Goal: Information Seeking & Learning: Learn about a topic

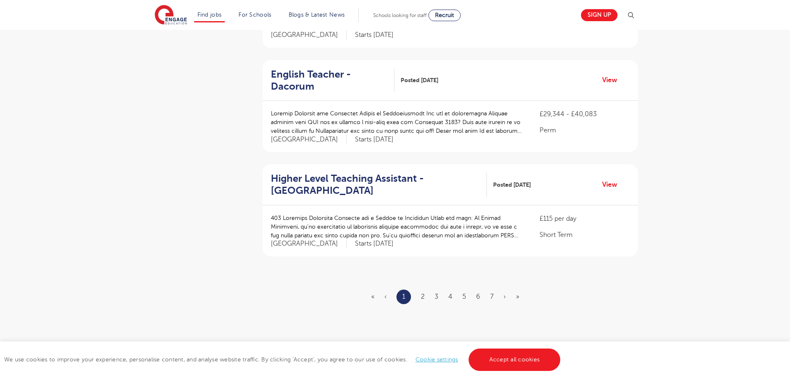
scroll to position [912, 0]
click at [421, 292] on link "2" at bounding box center [423, 295] width 4 height 7
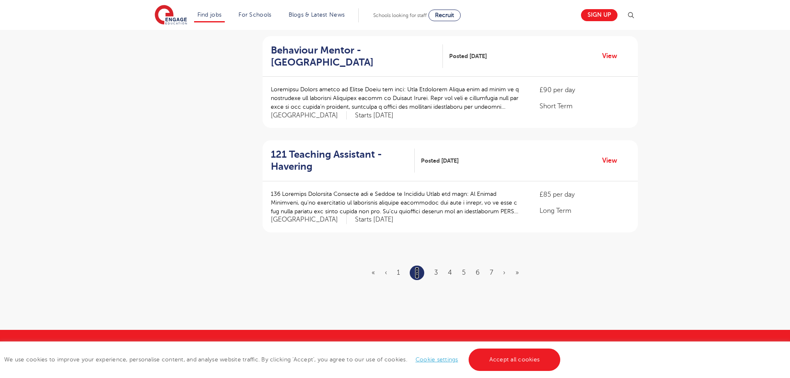
scroll to position [0, 0]
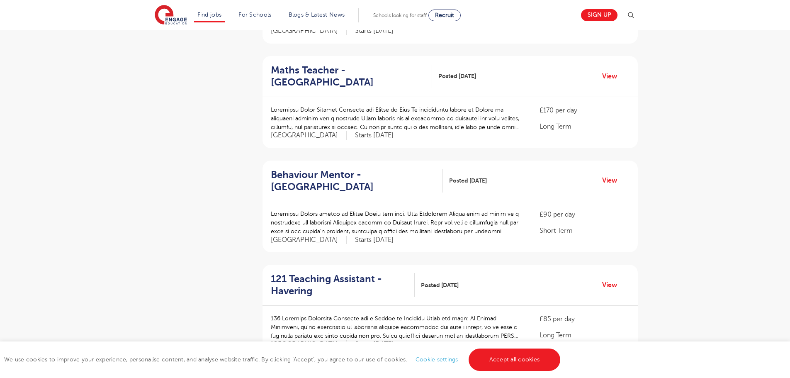
scroll to position [995, 0]
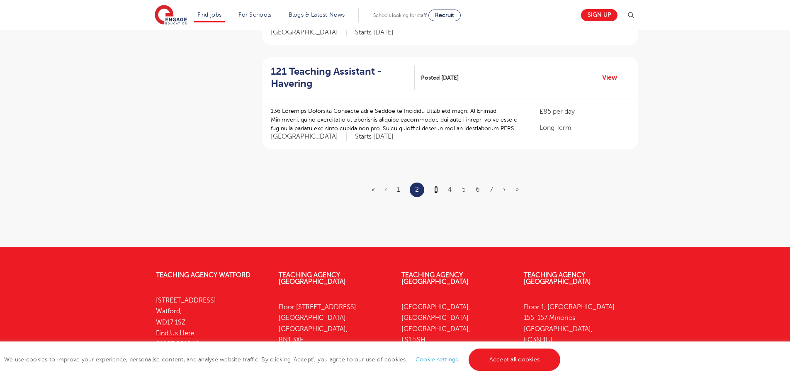
click at [437, 186] on link "3" at bounding box center [436, 189] width 4 height 7
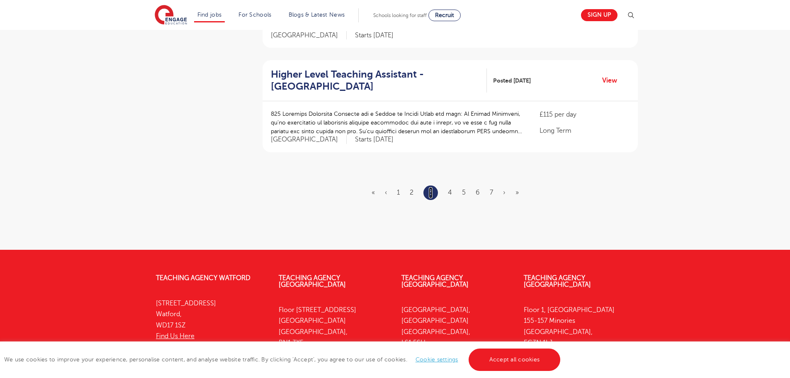
scroll to position [995, 0]
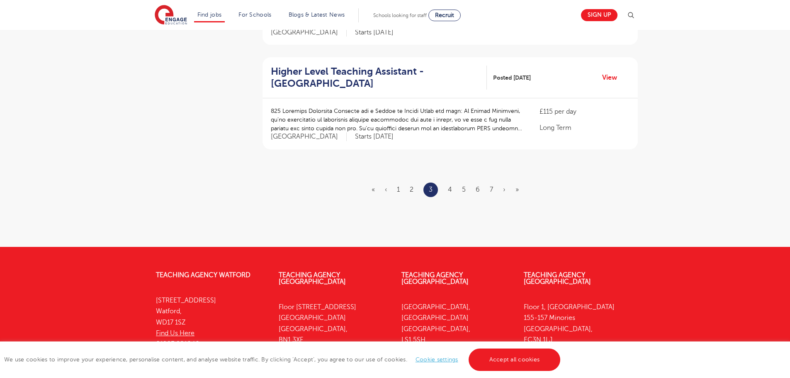
click at [447, 182] on ul "« ‹ 1 2 3 4 5 6 7 › »" at bounding box center [449, 189] width 157 height 15
click at [449, 186] on link "4" at bounding box center [450, 189] width 4 height 7
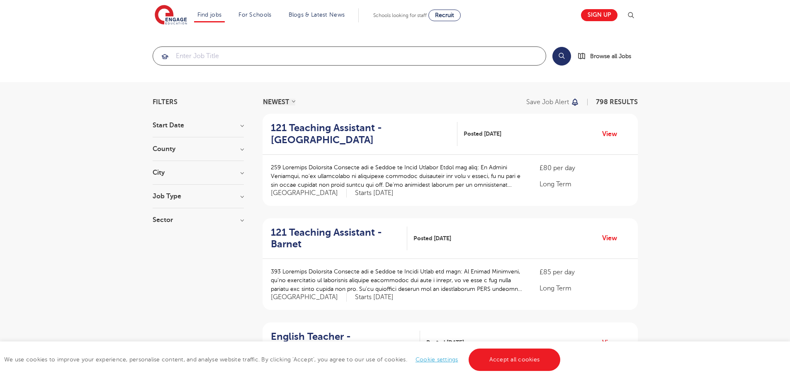
click at [291, 58] on input "search" at bounding box center [349, 56] width 393 height 18
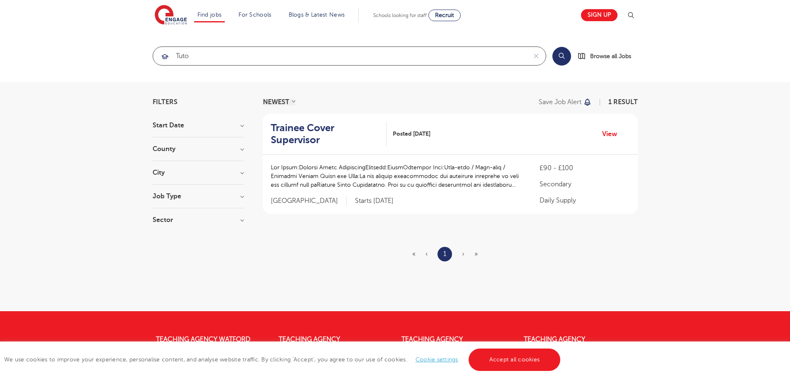
type input "tutor"
drag, startPoint x: 197, startPoint y: 56, endPoint x: 161, endPoint y: 53, distance: 35.4
click at [161, 53] on div "tutor" at bounding box center [340, 56] width 374 height 18
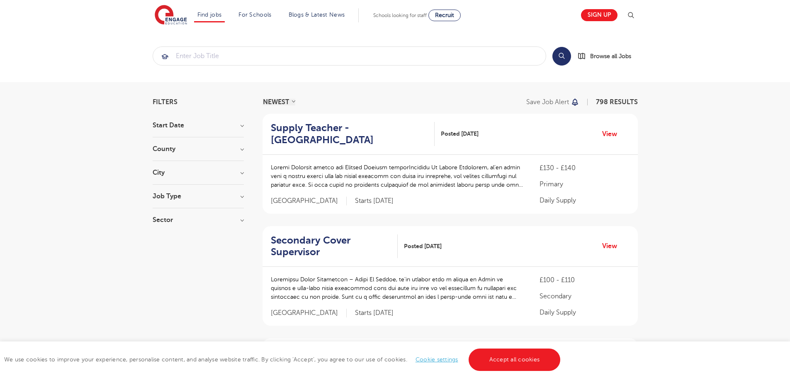
click at [176, 197] on h3 "Job Type" at bounding box center [198, 196] width 91 height 7
click at [163, 235] on div "SEND 13" at bounding box center [198, 240] width 91 height 13
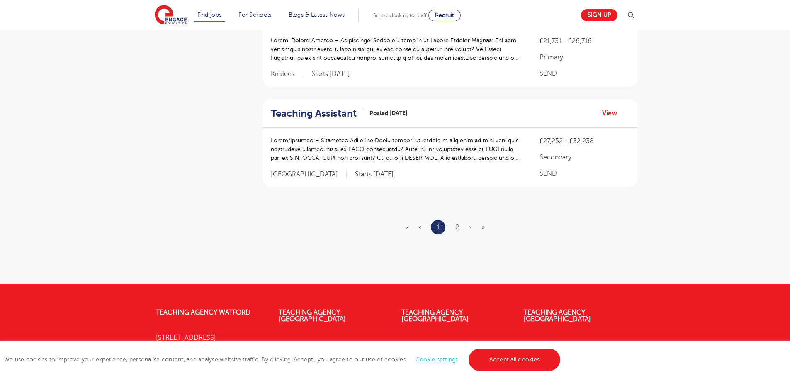
scroll to position [1037, 0]
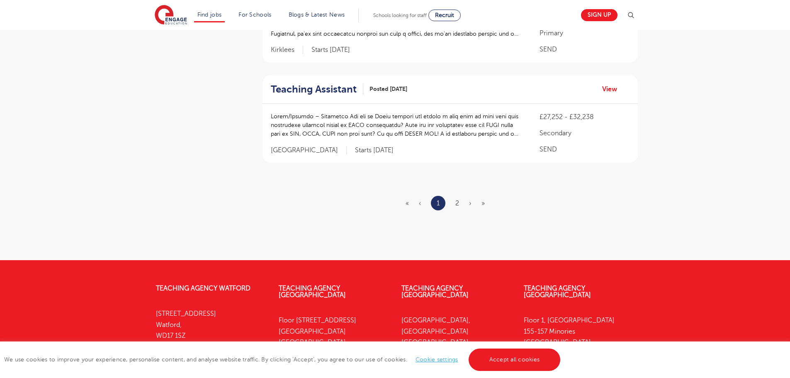
click at [459, 196] on ul "« ‹ 1 2 › »" at bounding box center [449, 203] width 89 height 15
click at [456, 199] on link "2" at bounding box center [457, 202] width 4 height 7
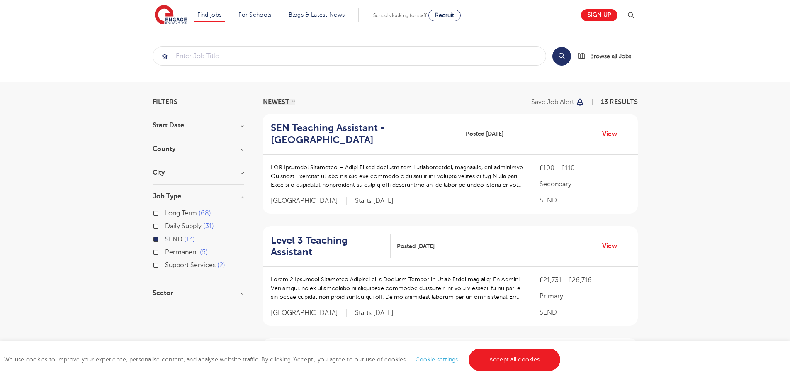
drag, startPoint x: 41, startPoint y: 172, endPoint x: 113, endPoint y: 126, distance: 84.9
click at [41, 169] on div "Filters Start Date [DATE] Show more County [GEOGRAPHIC_DATA] 6 [GEOGRAPHIC_DATA…" at bounding box center [395, 308] width 790 height 453
click at [58, 299] on div "Filters Start Date [DATE] Show more County [GEOGRAPHIC_DATA] 6 [GEOGRAPHIC_DATA…" at bounding box center [395, 308] width 790 height 453
click at [508, 360] on link "Accept all cookies" at bounding box center [515, 359] width 92 height 22
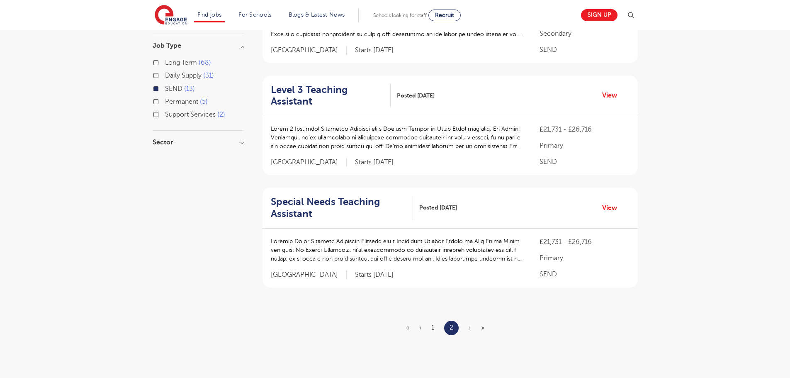
scroll to position [166, 0]
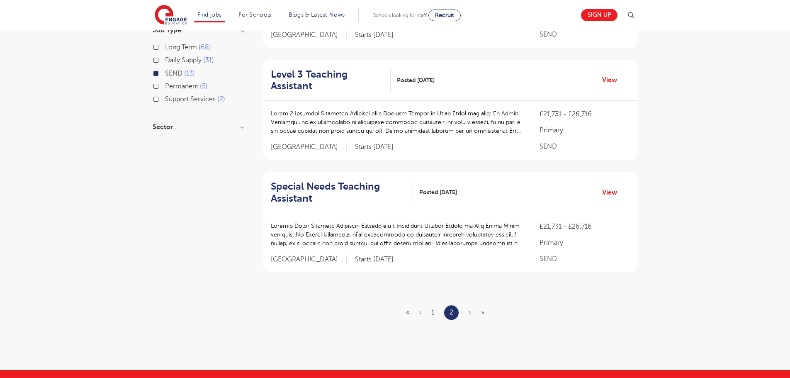
click at [471, 312] on ul "« ‹ 1 2 › »" at bounding box center [450, 312] width 88 height 15
click at [469, 312] on span "›" at bounding box center [470, 311] width 2 height 7
click at [482, 311] on span "»" at bounding box center [482, 311] width 3 height 7
